Goal: Task Accomplishment & Management: Complete application form

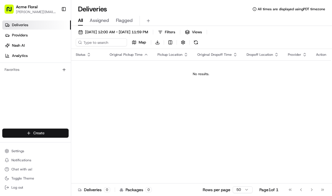
click at [30, 136] on html "Acme Floral [PERSON_NAME][EMAIL_ADDRESS][DOMAIN_NAME] Toggle Sidebar Deliveries…" at bounding box center [166, 98] width 332 height 196
click at [91, 142] on link "Delivery" at bounding box center [102, 143] width 63 height 10
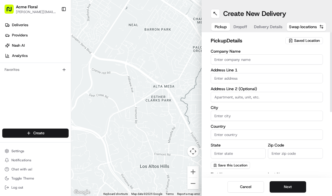
click at [305, 40] on span "Saved Location" at bounding box center [307, 40] width 26 height 5
click at [289, 62] on span "Acme Floral Co" at bounding box center [294, 61] width 70 height 5
type input "Acme Floral Co"
type input "[GEOGRAPHIC_DATA]"
type input "US"
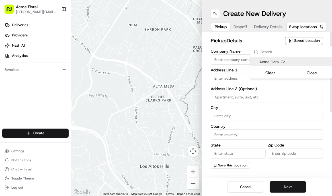
type input "CA"
type input "94117"
type input "[PERSON_NAME]"
type input "[EMAIL_ADDRESS][DOMAIN_NAME]"
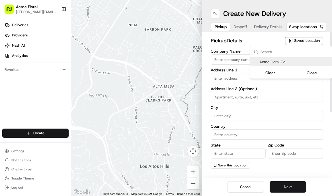
type input "[PHONE_NUMBER]"
type textarea "Please drive safely and handle floral with care. Call the flower shop with any …"
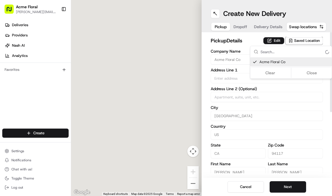
type input "[STREET_ADDRESS][PERSON_NAME]"
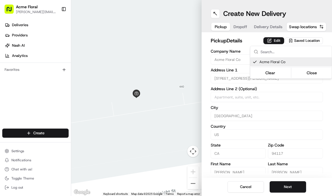
click at [284, 185] on html "Acme Floral [PERSON_NAME][EMAIL_ADDRESS][DOMAIN_NAME] Toggle Sidebar Deliveries…" at bounding box center [166, 98] width 332 height 196
click at [289, 186] on button "Next" at bounding box center [287, 186] width 36 height 11
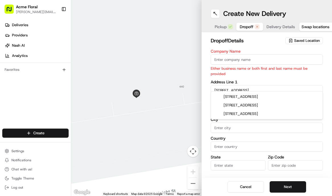
type input "[STREET_ADDRESS]"
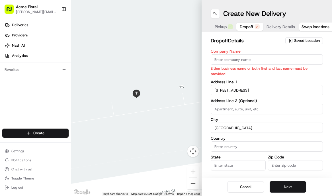
type input "[GEOGRAPHIC_DATA]"
type input "ca"
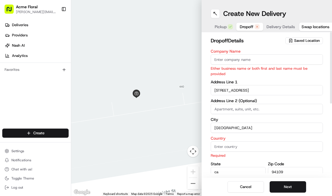
type input "94109"
click at [279, 104] on input at bounding box center [266, 109] width 112 height 10
type input "L"
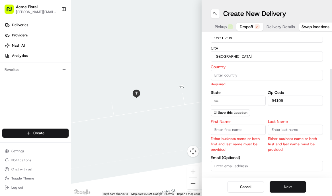
scroll to position [78, 0]
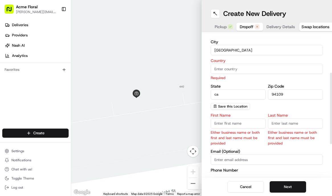
type input "Unit L 204"
type input "[PERSON_NAME]"
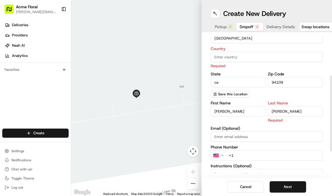
type input "[PERSON_NAME]"
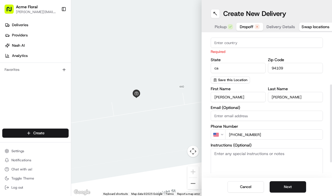
scroll to position [91, 0]
type input "[PHONE_NUMBER]"
click at [268, 158] on textarea "Instructions (Optional)" at bounding box center [266, 170] width 112 height 43
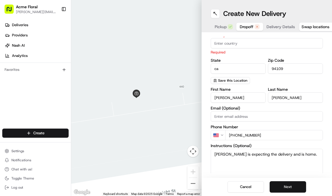
type textarea "[PERSON_NAME] is expecting the delivery and is home."
click at [296, 186] on button "Next" at bounding box center [287, 186] width 36 height 11
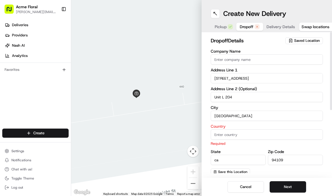
scroll to position [0, 0]
click at [249, 134] on input "Country" at bounding box center [266, 134] width 112 height 10
type input "[GEOGRAPHIC_DATA]"
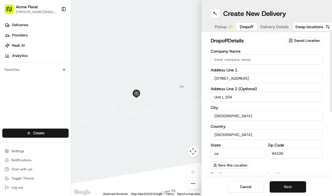
click at [290, 185] on button "Next" at bounding box center [287, 186] width 36 height 11
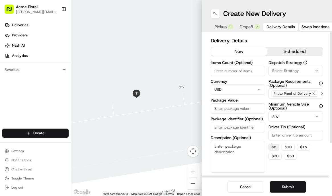
click at [274, 146] on button "$ 5" at bounding box center [273, 147] width 11 height 7
type input "5"
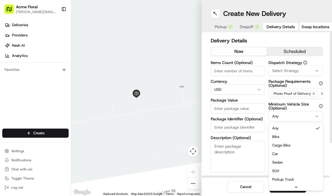
click at [284, 115] on html "Acme Floral [PERSON_NAME][EMAIL_ADDRESS][DOMAIN_NAME] Toggle Sidebar Deliveries…" at bounding box center [166, 98] width 332 height 196
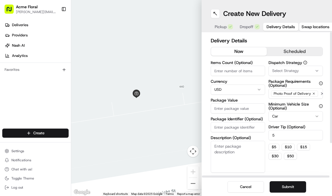
click at [299, 71] on div "Select Strategy" at bounding box center [295, 70] width 51 height 5
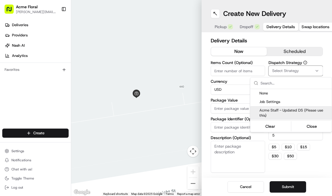
click at [291, 112] on span "Acme Staff - Updated DS (Please use this)" at bounding box center [294, 113] width 70 height 10
click at [225, 108] on html "Acme Floral [PERSON_NAME][EMAIL_ADDRESS][DOMAIN_NAME] Toggle Sidebar Deliveries…" at bounding box center [166, 98] width 332 height 196
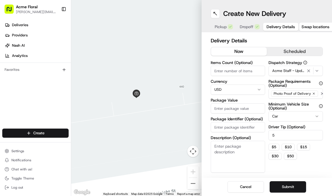
click at [225, 108] on input "Package Value" at bounding box center [237, 108] width 54 height 10
type input "200"
click at [284, 183] on button "Submit" at bounding box center [287, 186] width 36 height 11
